Goal: Find specific page/section: Find specific page/section

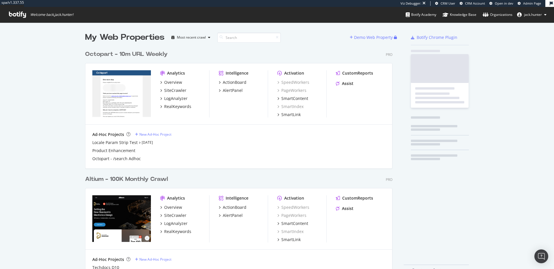
scroll to position [234, 312]
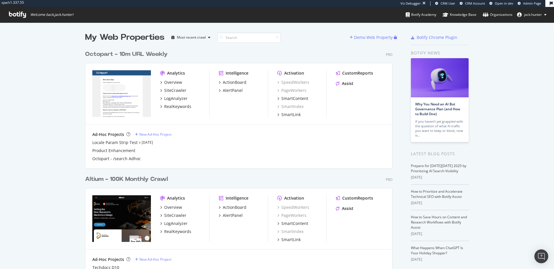
click at [126, 50] on div "Octopart - 10m URL Weekly Pro Analytics Overview SiteCrawler LogAnalyzer RealKe…" at bounding box center [241, 105] width 312 height 125
click at [125, 51] on div "Octopart - 10m URL Weekly" at bounding box center [126, 54] width 82 height 8
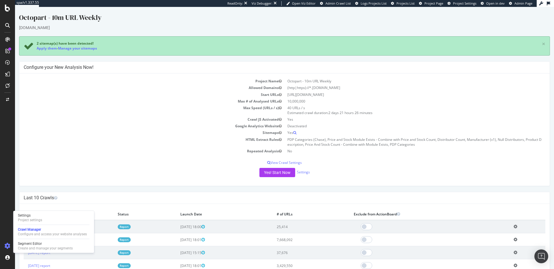
click at [111, 175] on div "Yes! Start Now Settings" at bounding box center [285, 172] width 522 height 9
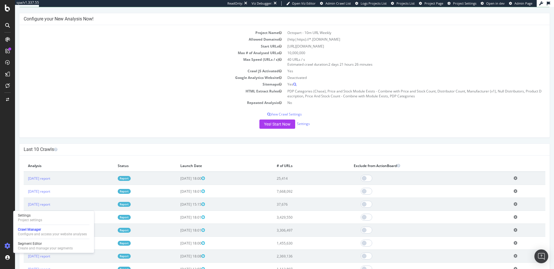
scroll to position [49, 0]
click at [100, 147] on h4 "Last 10 Crawls" at bounding box center [285, 150] width 522 height 6
click at [8, 242] on div at bounding box center [8, 246] width 14 height 9
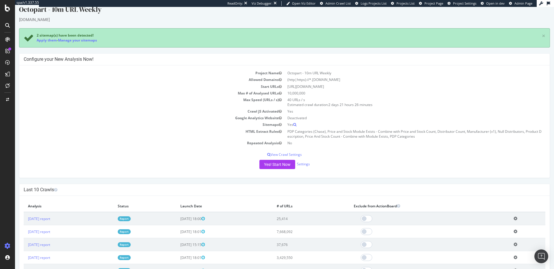
scroll to position [5, 0]
